Goal: Task Accomplishment & Management: Use online tool/utility

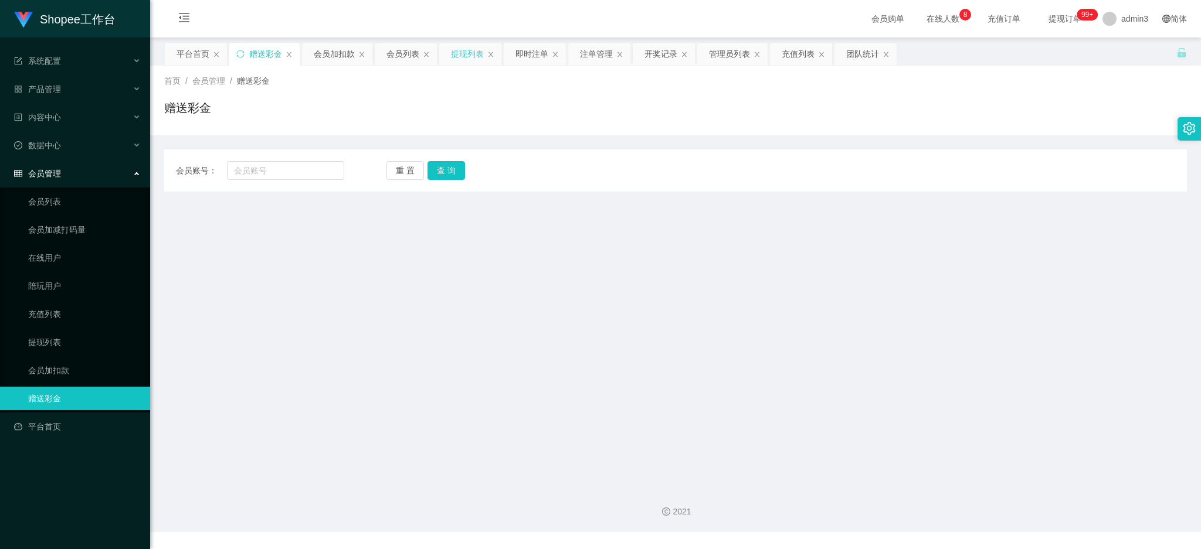
click at [461, 53] on div "提现列表" at bounding box center [467, 54] width 33 height 22
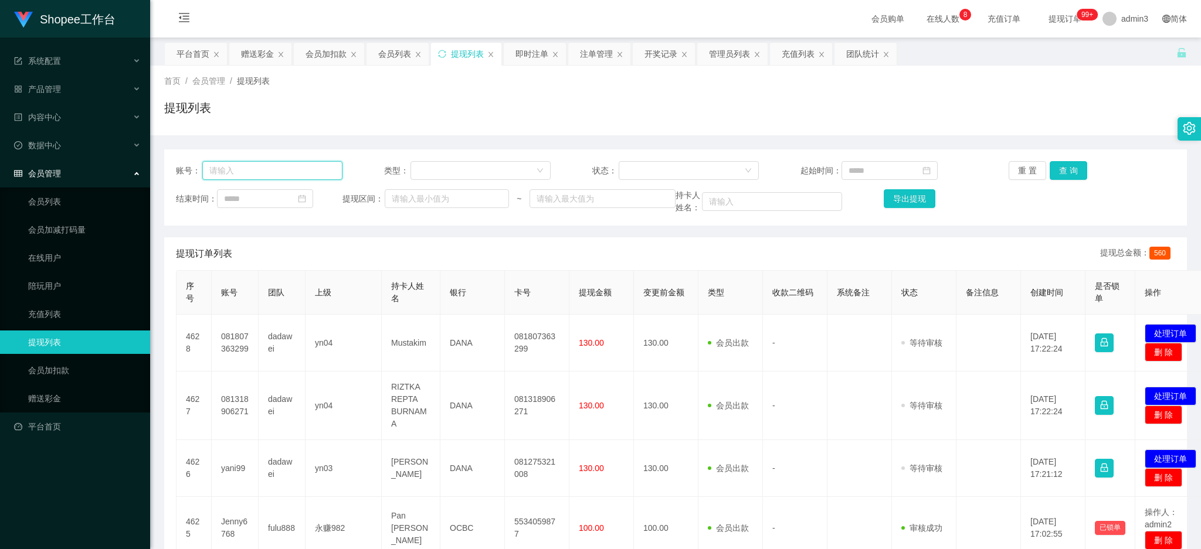
click at [253, 177] on input "text" at bounding box center [272, 170] width 140 height 19
paste input "081318906271"
click at [1056, 167] on button "查 询" at bounding box center [1068, 170] width 38 height 19
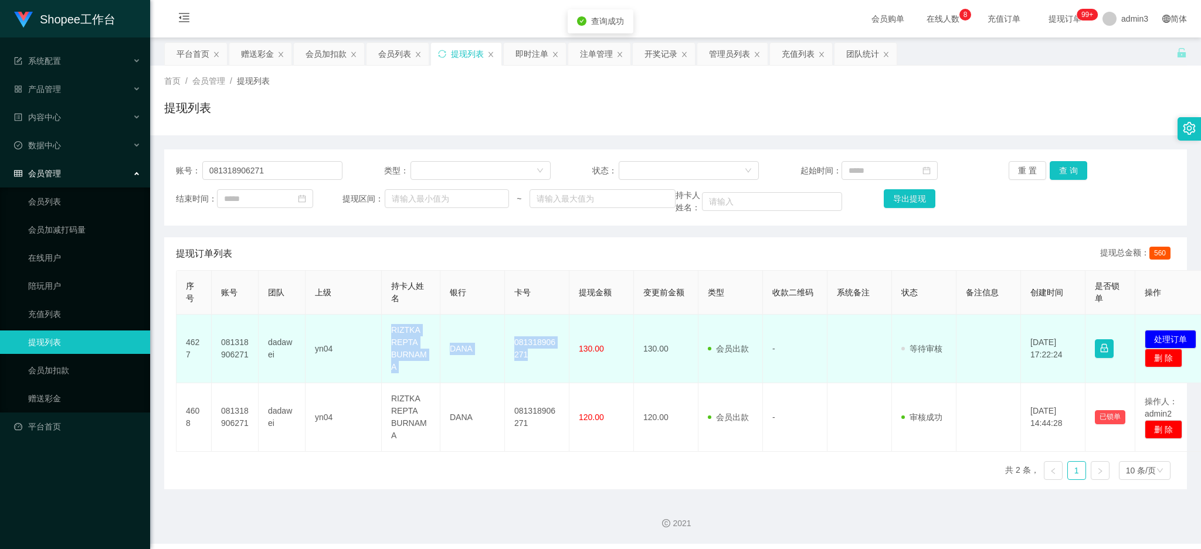
drag, startPoint x: 383, startPoint y: 325, endPoint x: 543, endPoint y: 369, distance: 166.1
click at [543, 369] on tr "4627 081318906271 dadawei yn04 RIZTKA REPTA BURNAMA DANA 081318906271 130.00 13…" at bounding box center [694, 349] width 1037 height 69
copy tr "RIZTKA REPTA BURNAMA DANA 081318906271"
click at [1164, 340] on button "处理订单" at bounding box center [1170, 339] width 52 height 19
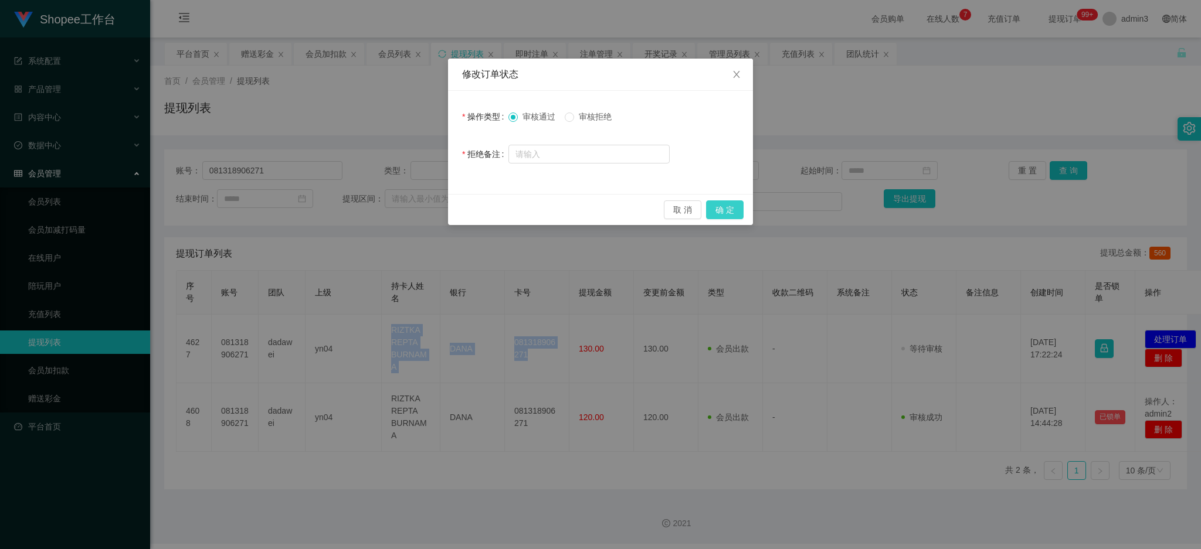
click at [718, 207] on button "确 定" at bounding box center [725, 210] width 38 height 19
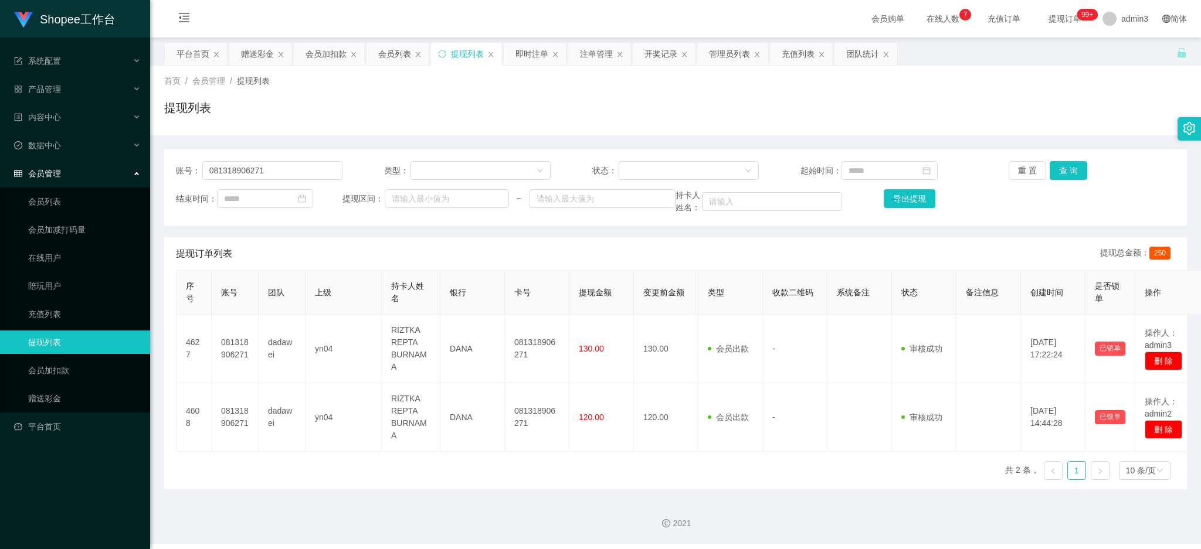
click at [241, 159] on div "账号： 081318906271 类型： 状态： 起始时间： 重 置 查 询 结束时间： 提现区间： ~ 持卡人姓名： 导出提现" at bounding box center [675, 187] width 1022 height 76
click at [240, 167] on input "081318906271" at bounding box center [272, 170] width 140 height 19
paste input "807363299"
click at [1052, 169] on button "查 询" at bounding box center [1068, 170] width 38 height 19
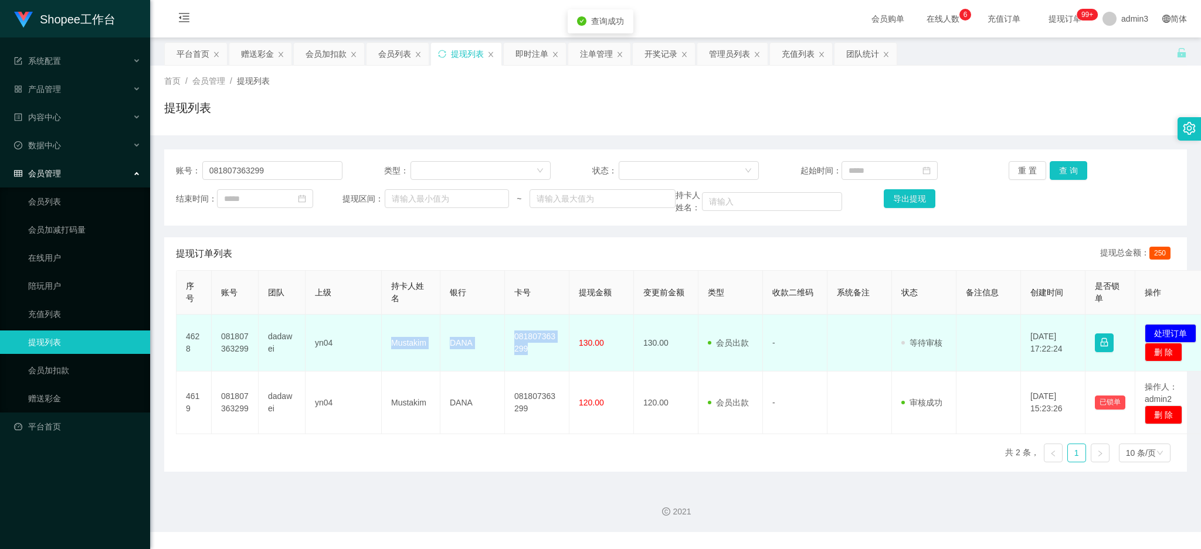
drag, startPoint x: 388, startPoint y: 343, endPoint x: 548, endPoint y: 362, distance: 161.8
click at [548, 362] on tr "4628 081807363299 dadawei yn04 Mustakim DANA 081807363299 130.00 130.00 会员出款 人工…" at bounding box center [694, 343] width 1037 height 57
copy tr "[PERSON_NAME] 081807363299"
drag, startPoint x: 1175, startPoint y: 332, endPoint x: 1106, endPoint y: 334, distance: 69.8
click at [1173, 332] on button "处理订单" at bounding box center [1170, 333] width 52 height 19
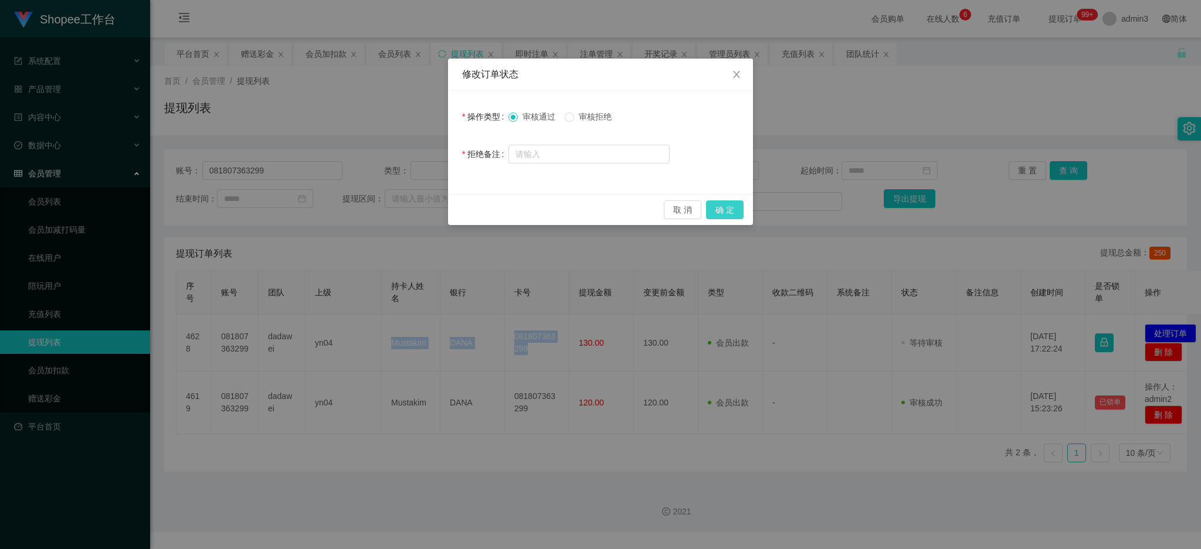
click at [728, 210] on button "确 定" at bounding box center [725, 210] width 38 height 19
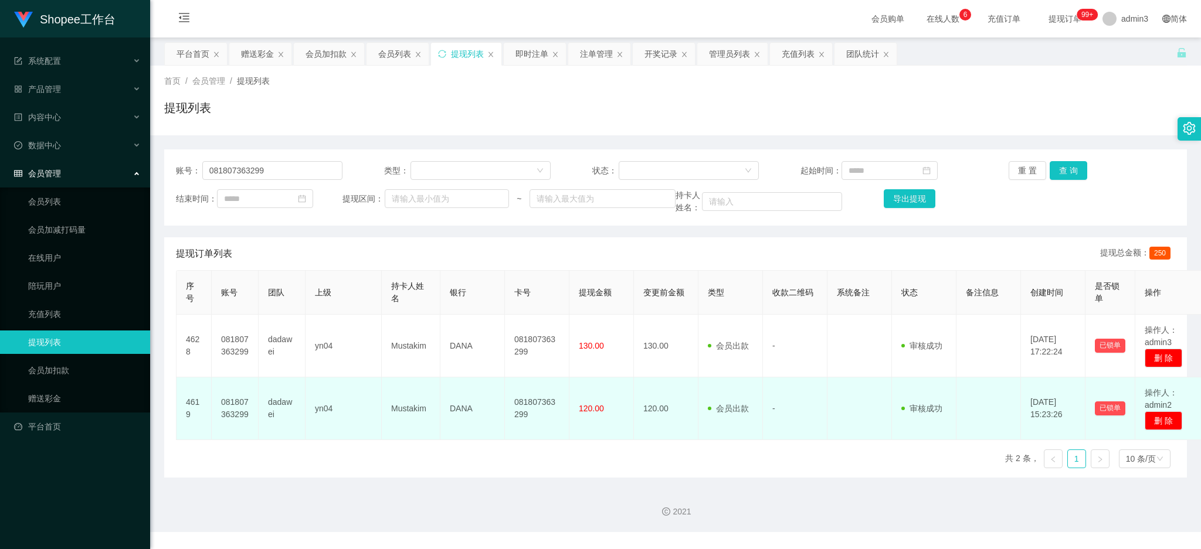
click at [458, 379] on td "DANA" at bounding box center [472, 409] width 64 height 63
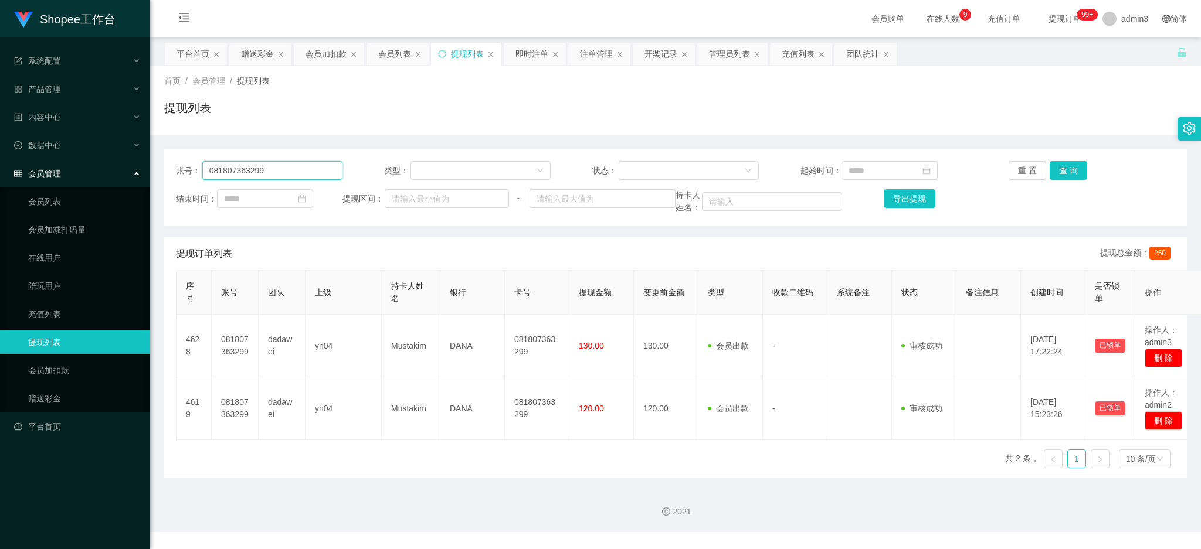
click at [255, 175] on input "081807363299" at bounding box center [272, 170] width 140 height 19
paste input "227105995"
type input "082271059959"
click at [1066, 174] on button "查 询" at bounding box center [1068, 170] width 38 height 19
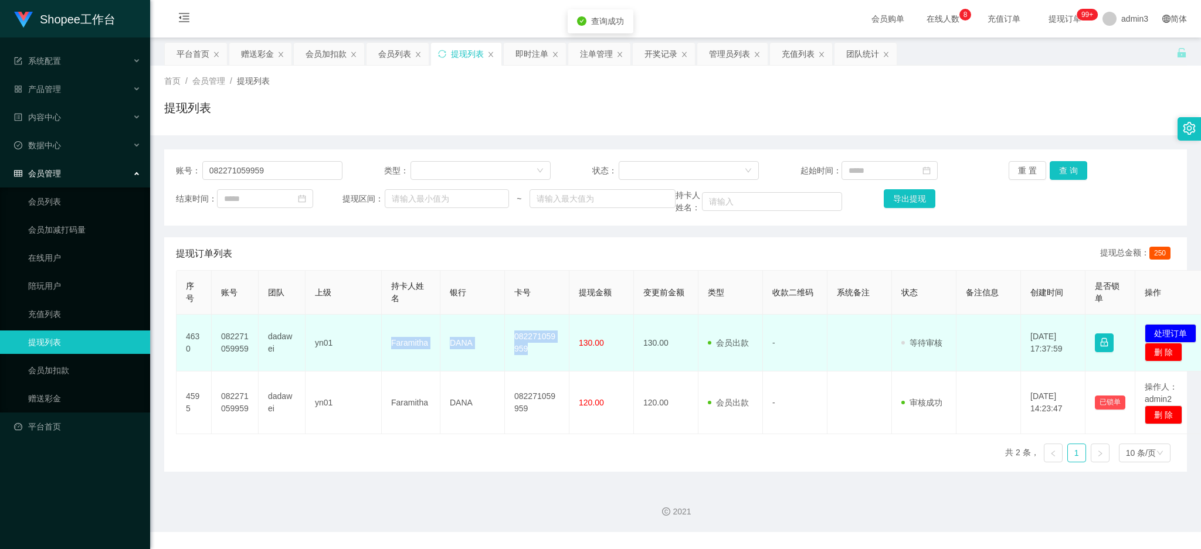
drag, startPoint x: 382, startPoint y: 341, endPoint x: 549, endPoint y: 355, distance: 168.3
click at [549, 355] on tr "4630 082271059959 dadawei yn01 Faramitha DANA 082271059959 130.00 130.00 会员出款 人…" at bounding box center [694, 343] width 1037 height 57
copy tr "[PERSON_NAME] 082271059959"
click at [1174, 331] on button "处理订单" at bounding box center [1170, 333] width 52 height 19
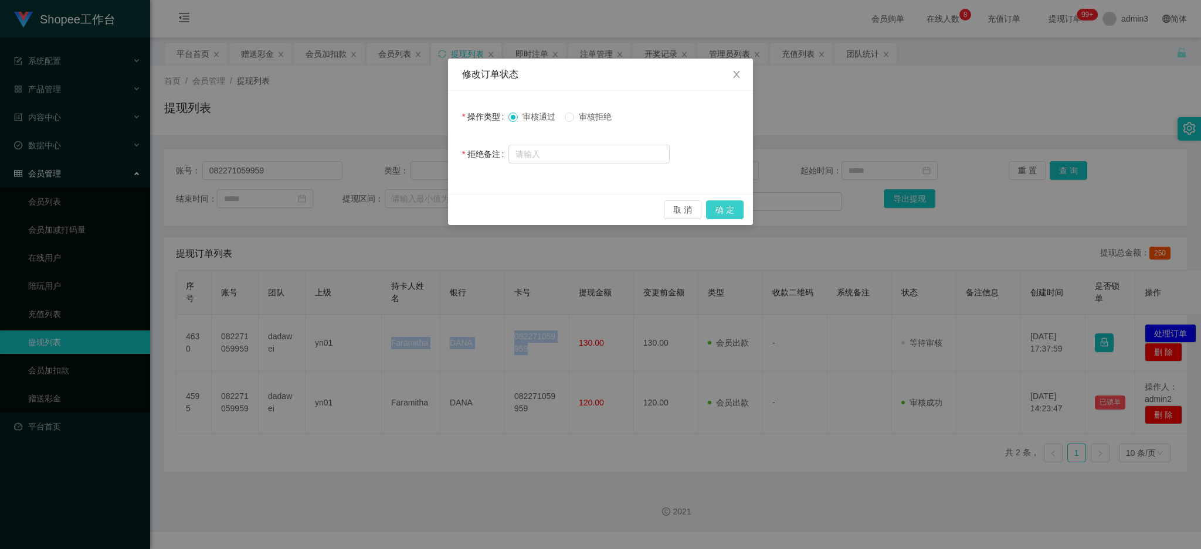
click at [735, 214] on button "确 定" at bounding box center [725, 210] width 38 height 19
